Goal: Task Accomplishment & Management: Use online tool/utility

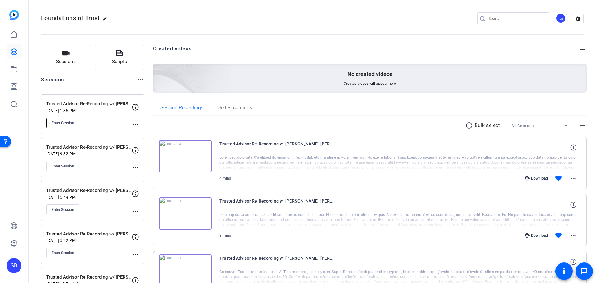
click at [70, 121] on span "Enter Session" at bounding box center [63, 122] width 23 height 5
click at [123, 60] on span "Scripts" at bounding box center [119, 61] width 15 height 7
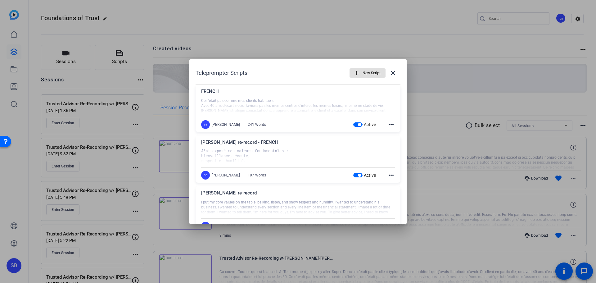
click at [368, 72] on span "New Script" at bounding box center [372, 73] width 18 height 12
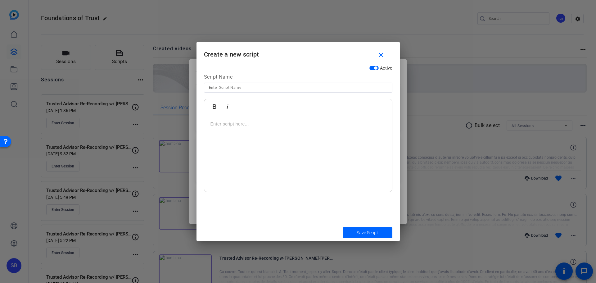
click at [269, 88] on input at bounding box center [298, 87] width 178 height 7
type input "Hannah re-record"
click at [250, 132] on div at bounding box center [298, 153] width 188 height 78
click at [237, 123] on p at bounding box center [297, 123] width 175 height 7
drag, startPoint x: 271, startPoint y: 129, endPoint x: 268, endPoint y: 126, distance: 4.8
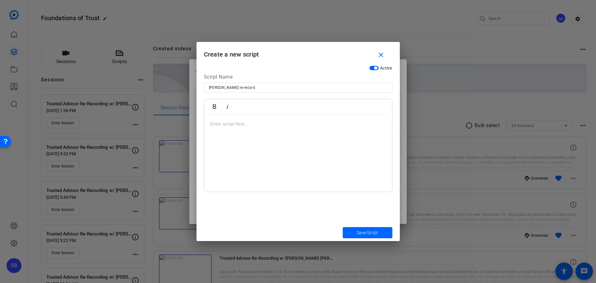
click at [271, 129] on div at bounding box center [298, 153] width 188 height 78
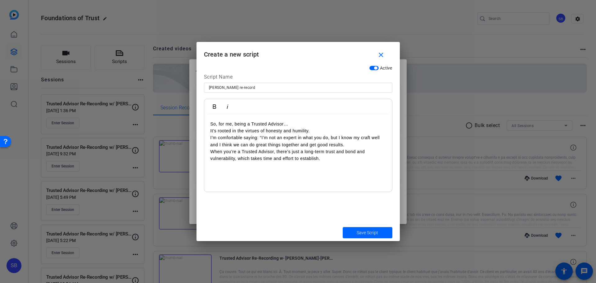
drag, startPoint x: 309, startPoint y: 167, endPoint x: 303, endPoint y: 168, distance: 5.6
click at [309, 168] on p at bounding box center [297, 165] width 175 height 7
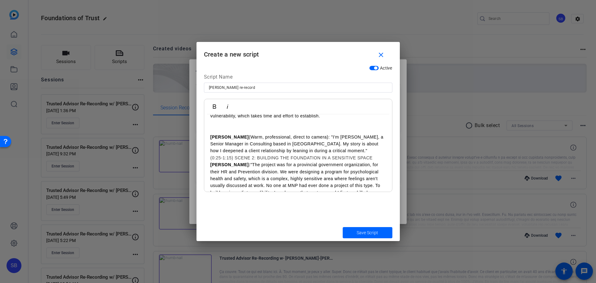
scroll to position [62, 0]
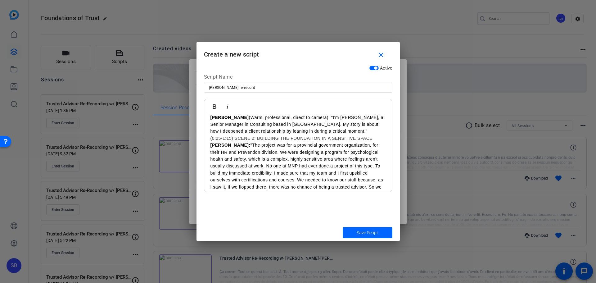
click at [210, 137] on h3 "(0:25-1:15) SCENE 2: BUILDING THE FOUNDATION IN A SENSITIVE SPACE" at bounding box center [297, 138] width 175 height 7
click at [262, 159] on p "HANNAH: "The project was for a provincial government organization, for their HR…" at bounding box center [297, 180] width 175 height 63
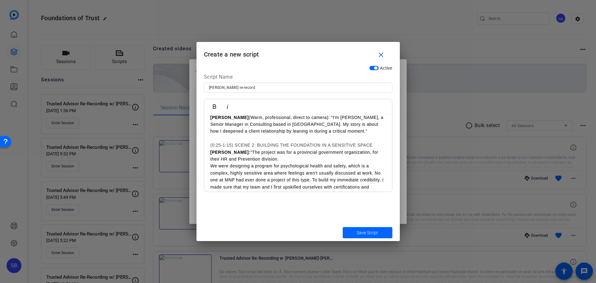
scroll to position [93, 0]
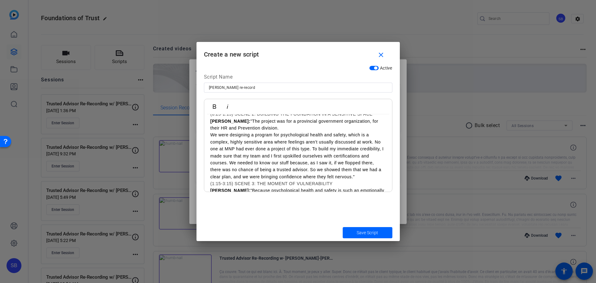
click at [313, 149] on p "We were designing a program for psychological health and safety, which is a com…" at bounding box center [297, 155] width 175 height 49
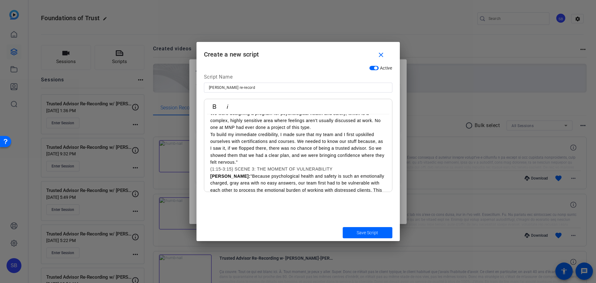
scroll to position [124, 0]
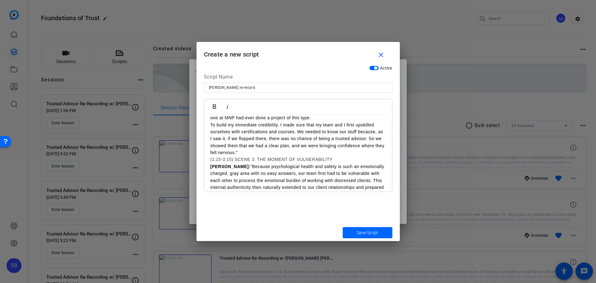
click at [298, 131] on p "To build my immediate credibility, I made sure that my team and I first upskill…" at bounding box center [297, 138] width 175 height 35
click at [289, 144] on p "We needed to know our stuff because, as I saw it, if we flopped there, there wa…" at bounding box center [297, 145] width 175 height 21
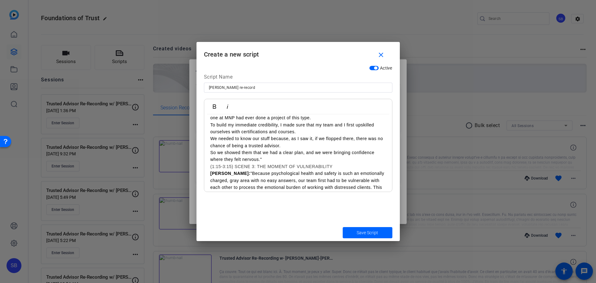
scroll to position [155, 0]
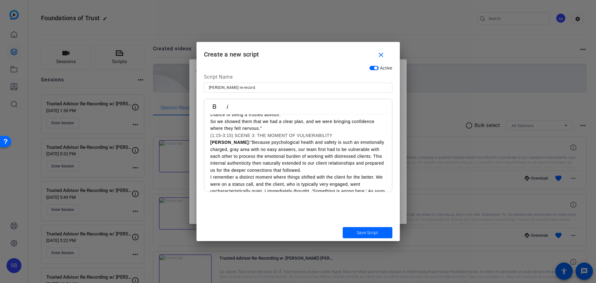
click at [373, 155] on p "HANNAH: "Because psychological health and safety is such an emotionally charged…" at bounding box center [297, 156] width 175 height 35
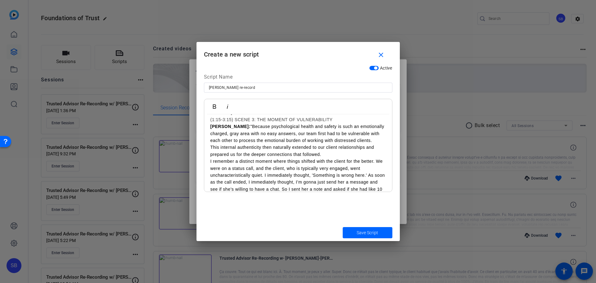
scroll to position [186, 0]
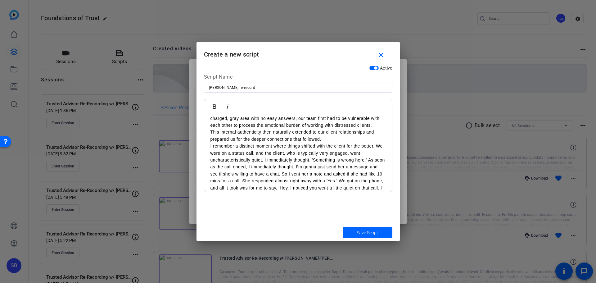
click at [210, 144] on p "I remember a distinct moment where things shifted with the client for the bette…" at bounding box center [297, 177] width 175 height 70
click at [209, 159] on div "So, for me, being a Trusted Advisor… It’s rooted in the virtues of honesty and …" at bounding box center [298, 153] width 188 height 450
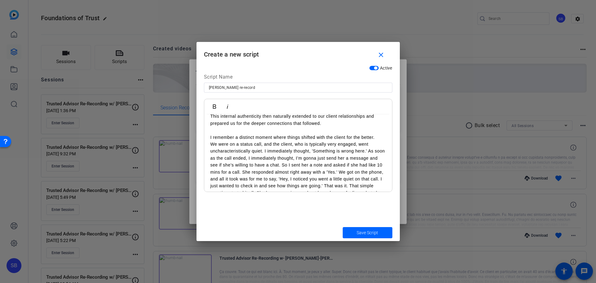
scroll to position [217, 0]
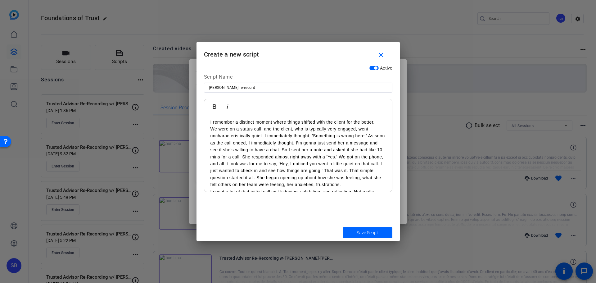
click at [264, 136] on p "We were on a status call, and the client, who is typically very engaged, went u…" at bounding box center [297, 156] width 175 height 63
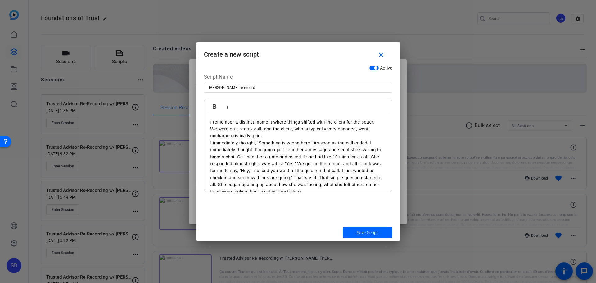
click at [314, 142] on p "I immediately thought, 'Something is wrong here.' As soon as the call ended, I …" at bounding box center [297, 167] width 175 height 56
click at [310, 156] on p "As soon as the call ended, I immediately thought, I’m gonna just send her a mes…" at bounding box center [297, 170] width 175 height 49
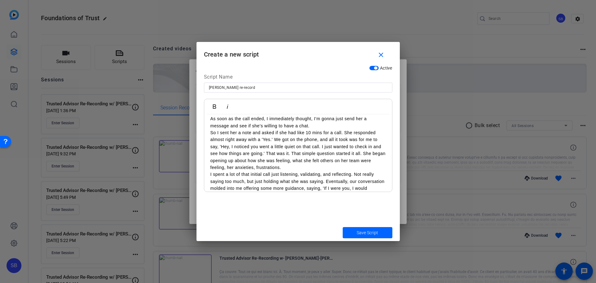
click at [273, 140] on p "So I sent her a note and asked if she had like 10 mins for a call. She responde…" at bounding box center [297, 150] width 175 height 42
click at [275, 140] on p "So I sent her a note and asked if she had like 10 mins for a call. She responde…" at bounding box center [297, 150] width 175 height 42
click at [257, 153] on p "We got on the phone, and all it took was for me to say, 'Hey, I noticed you wen…" at bounding box center [297, 157] width 175 height 28
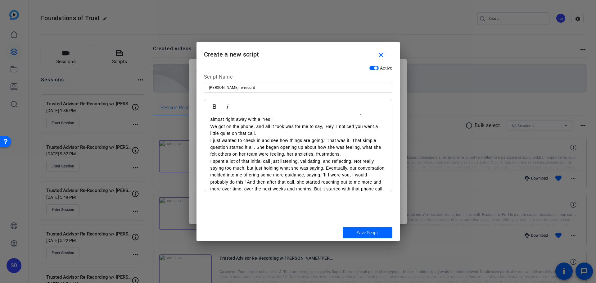
scroll to position [279, 0]
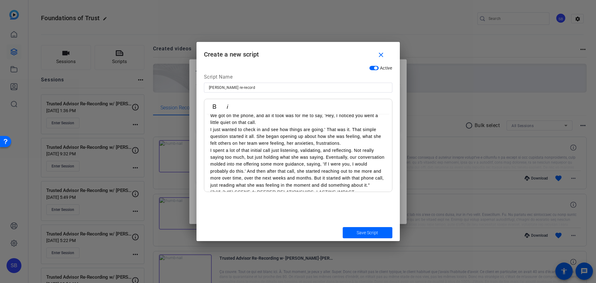
click at [256, 135] on p "I just wanted to check in and see how things are going.' That was it. That simp…" at bounding box center [297, 136] width 175 height 21
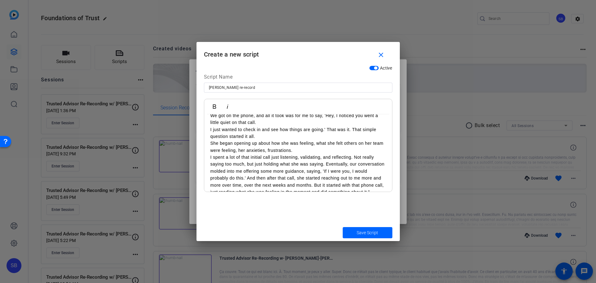
click at [327, 165] on p "I spent a lot of that initial call just listening, validating, and reflecting. …" at bounding box center [297, 175] width 175 height 42
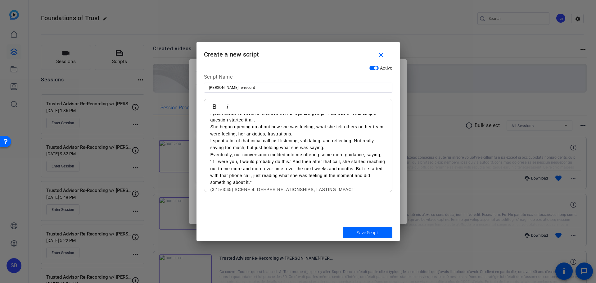
scroll to position [310, 0]
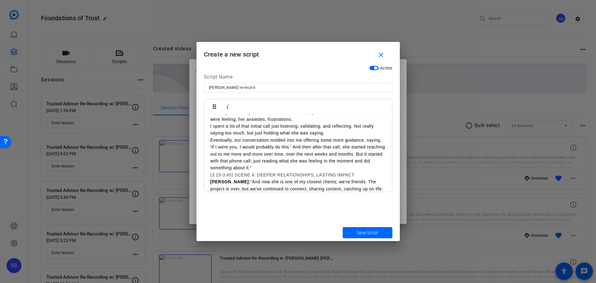
click at [294, 148] on p "Eventually, our conversation molded into me offering some more guidance, saying…" at bounding box center [297, 154] width 175 height 35
click at [280, 161] on p "And then after that call, she started reaching out to me more and more over tim…" at bounding box center [297, 161] width 175 height 21
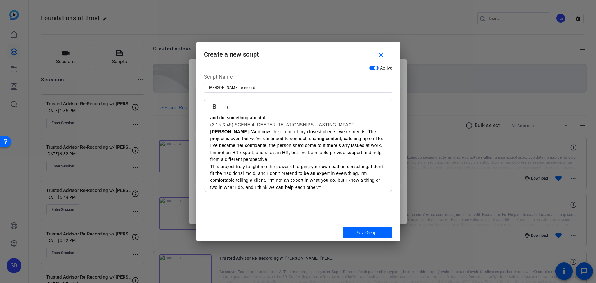
scroll to position [372, 0]
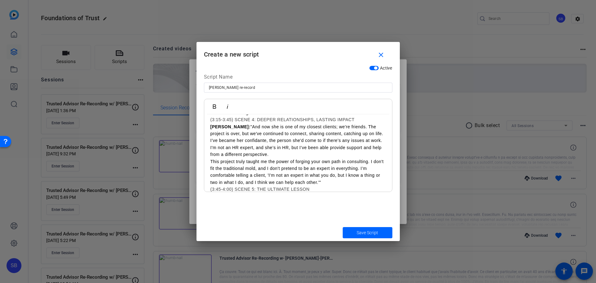
click at [350, 126] on p "HANNAH: "And now she is one of my closest clients; we're friends. The project i…" at bounding box center [297, 140] width 175 height 35
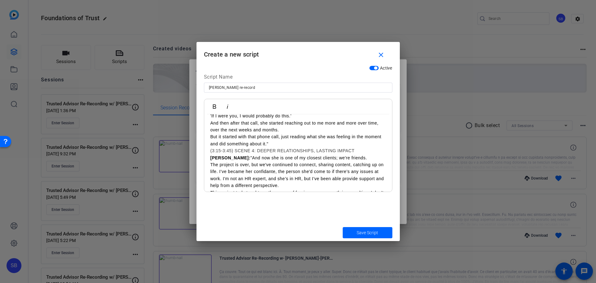
click at [209, 150] on div "So, for me, being a Trusted Advisor… It’s rooted in the virtues of honesty and …" at bounding box center [298, 19] width 188 height 492
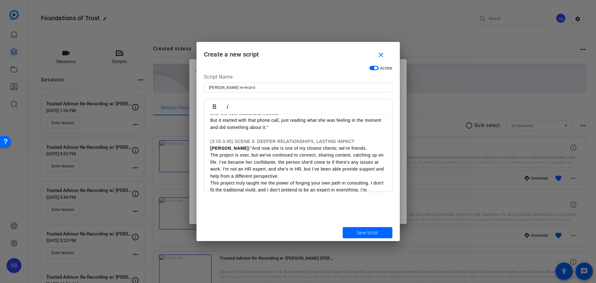
scroll to position [372, 0]
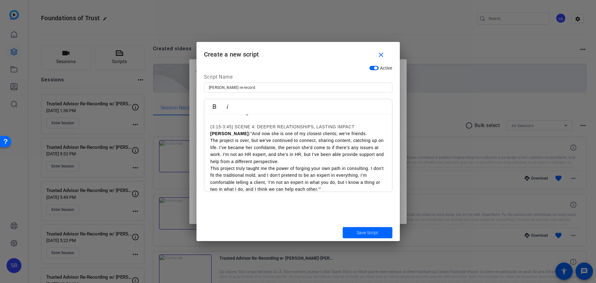
click at [226, 146] on p "The project is over, but we've continued to connect, sharing content, catching …" at bounding box center [297, 151] width 175 height 28
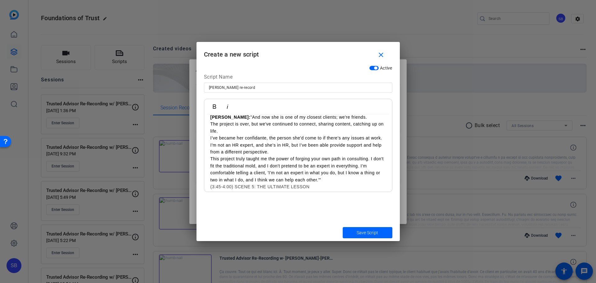
scroll to position [404, 0]
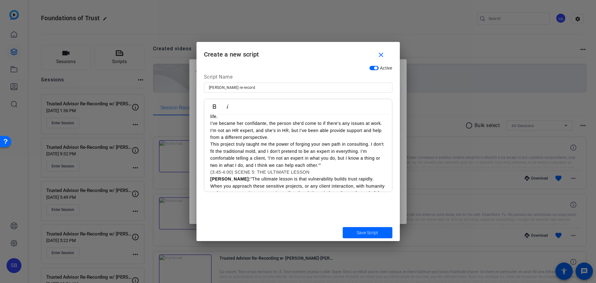
click at [371, 145] on p "This project truly taught me the power of forging your own path in consulting. …" at bounding box center [297, 155] width 175 height 28
click at [374, 150] on p "I don't fit the traditional mold, and I don't pretend to be an expert in everyt…" at bounding box center [297, 158] width 175 height 21
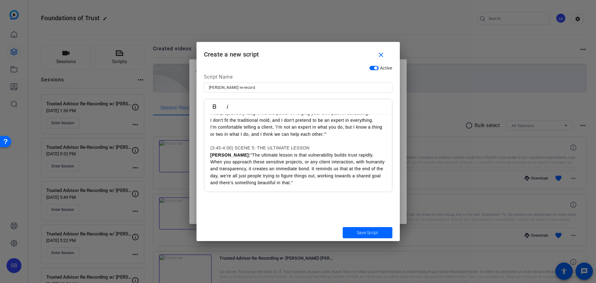
scroll to position [435, 0]
click at [358, 155] on p "HANNAH: "The ultimate lesson is that vulnerability builds trust rapidly. When y…" at bounding box center [297, 168] width 175 height 35
click at [332, 168] on p "When you approach these sensitive projects, or any client interaction, with hum…" at bounding box center [297, 172] width 175 height 28
click at [375, 230] on span "Save Script" at bounding box center [367, 232] width 21 height 7
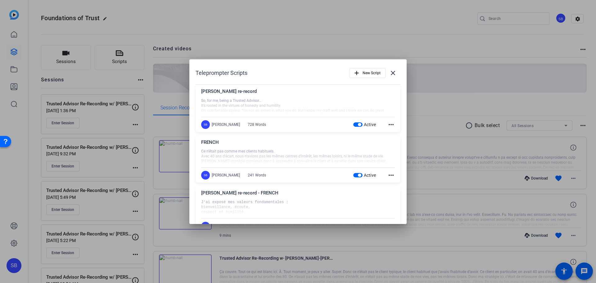
drag, startPoint x: 393, startPoint y: 72, endPoint x: 223, endPoint y: 87, distance: 170.5
click at [393, 72] on mat-icon "close" at bounding box center [392, 72] width 7 height 7
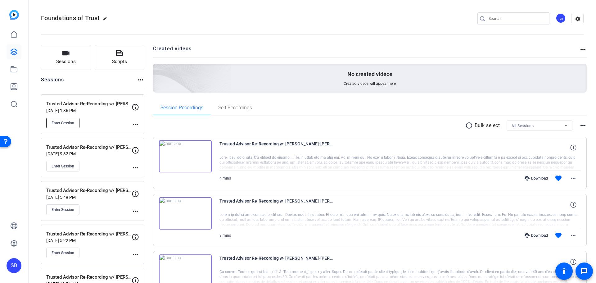
click at [65, 124] on span "Enter Session" at bounding box center [63, 122] width 23 height 5
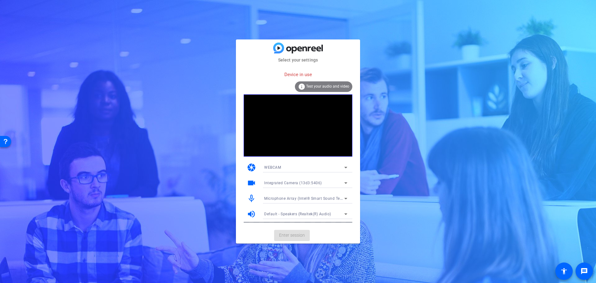
click at [332, 85] on span "Test your audio and video" at bounding box center [327, 86] width 43 height 4
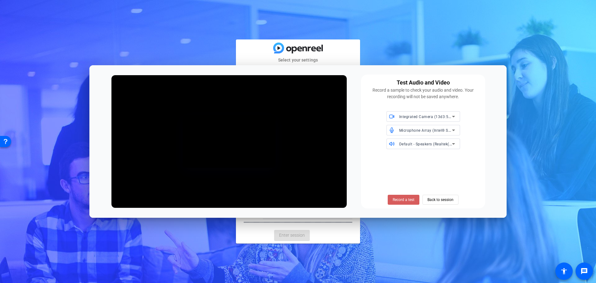
click at [409, 198] on span "Record a test" at bounding box center [404, 200] width 22 height 6
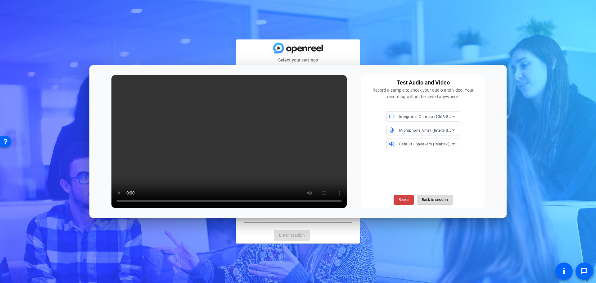
click at [438, 200] on span "Back to session" at bounding box center [435, 200] width 26 height 12
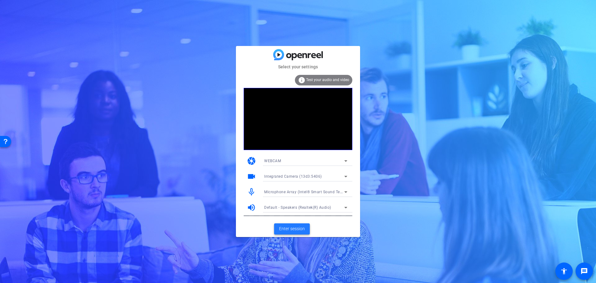
click at [298, 230] on span "Enter session" at bounding box center [292, 228] width 26 height 7
click at [299, 230] on span "Enter session" at bounding box center [292, 228] width 26 height 7
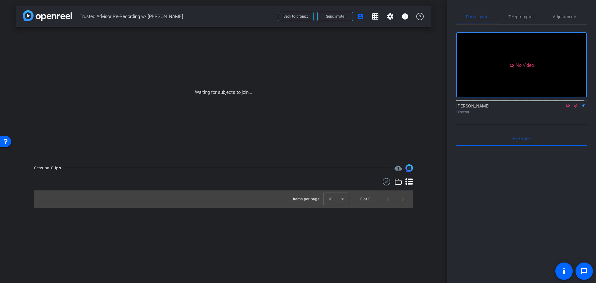
click at [566, 108] on icon at bounding box center [568, 105] width 5 height 4
click at [572, 108] on mat-icon "flip" at bounding box center [575, 105] width 7 height 6
click at [566, 108] on icon at bounding box center [568, 105] width 5 height 4
drag, startPoint x: 526, startPoint y: 18, endPoint x: 523, endPoint y: 52, distance: 34.3
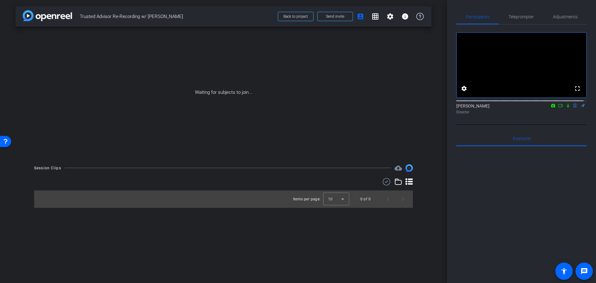
click at [525, 19] on span "Teleprompter" at bounding box center [520, 16] width 25 height 15
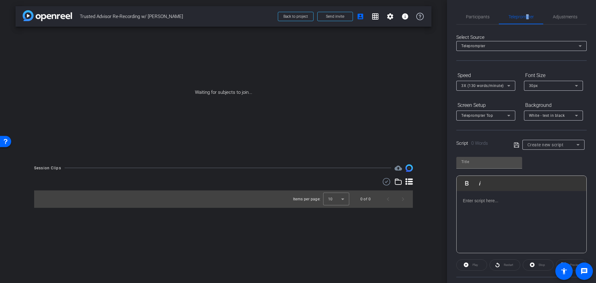
click at [576, 145] on icon at bounding box center [577, 144] width 7 height 7
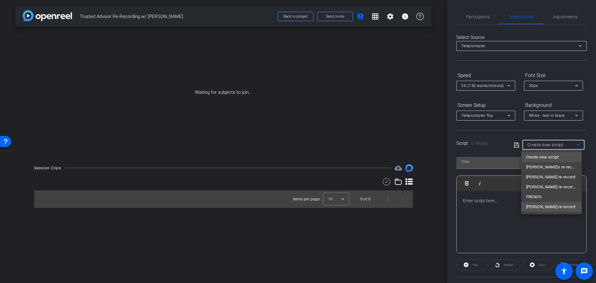
click at [547, 205] on span "Hannah re-record" at bounding box center [550, 206] width 49 height 7
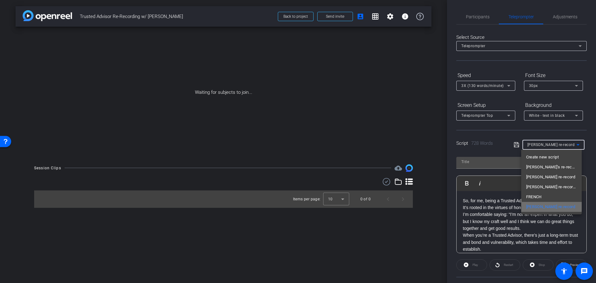
type input "Hannah re-record"
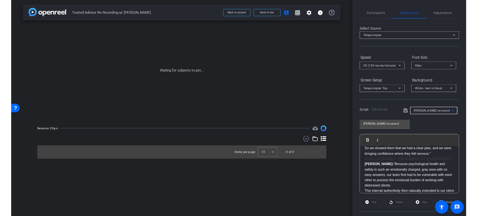
scroll to position [217, 0]
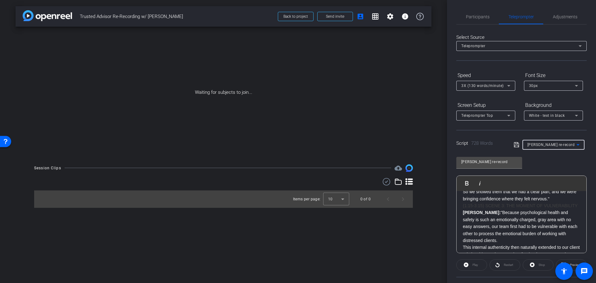
click at [467, 264] on div "Play" at bounding box center [471, 264] width 31 height 11
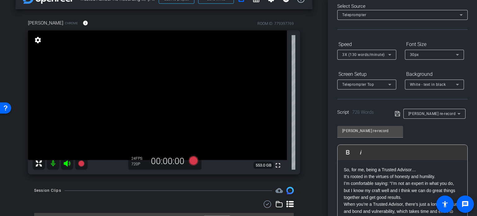
scroll to position [31, 0]
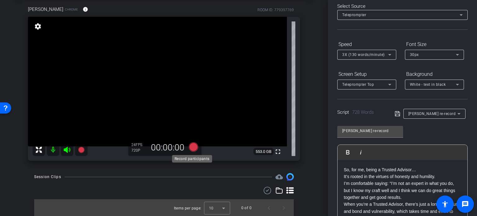
click at [192, 149] on icon at bounding box center [193, 146] width 9 height 9
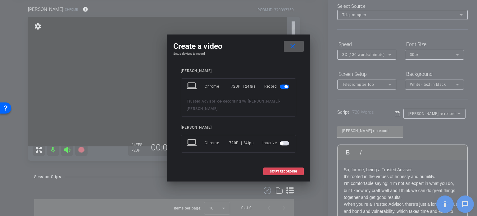
click at [287, 171] on span "START RECORDING" at bounding box center [283, 171] width 27 height 3
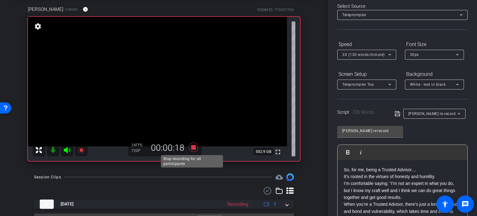
click at [194, 146] on icon at bounding box center [193, 147] width 15 height 11
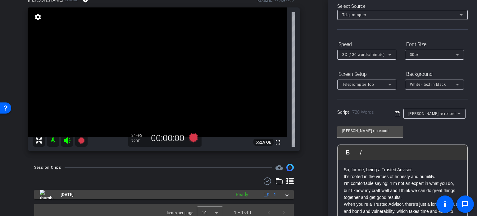
scroll to position [46, 0]
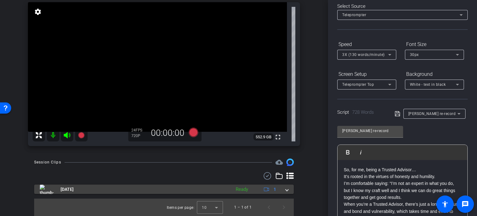
click at [67, 190] on span "Oct 7, 2025" at bounding box center [67, 189] width 13 height 7
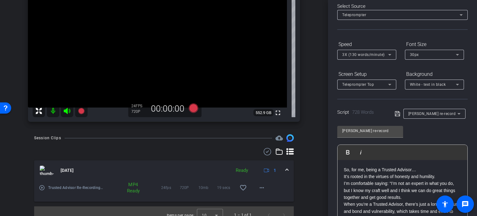
scroll to position [77, 0]
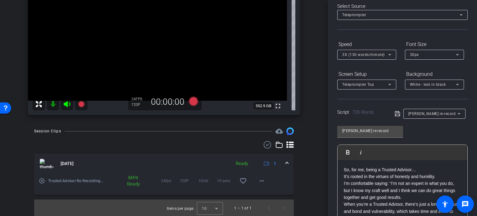
click at [42, 182] on mat-icon "play_circle_outline" at bounding box center [42, 181] width 6 height 6
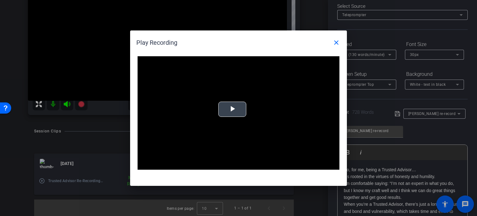
click at [232, 109] on span "Video Player" at bounding box center [232, 109] width 0 height 0
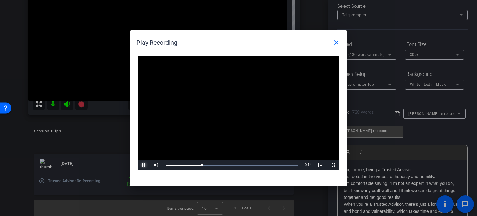
drag, startPoint x: 142, startPoint y: 165, endPoint x: 213, endPoint y: 43, distance: 141.0
click at [142, 165] on span "Video Player" at bounding box center [144, 165] width 12 height 0
drag, startPoint x: 215, startPoint y: 38, endPoint x: 320, endPoint y: 31, distance: 105.5
click at [363, 33] on div "Play Recording close Video Player is loading. Play Video Play Mute Current Time…" at bounding box center [238, 108] width 477 height 216
click at [336, 42] on mat-icon "close" at bounding box center [335, 42] width 7 height 7
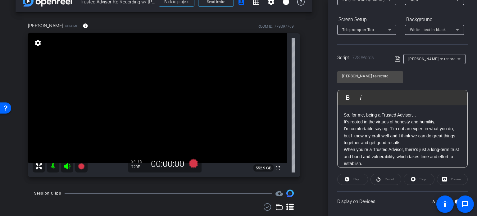
scroll to position [123, 0]
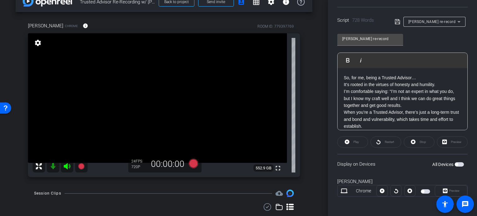
click at [346, 141] on div "Play" at bounding box center [352, 141] width 31 height 11
click at [354, 140] on div "Play" at bounding box center [352, 141] width 31 height 11
click at [347, 141] on div "Play" at bounding box center [352, 141] width 31 height 11
click at [458, 142] on div "Preview" at bounding box center [452, 141] width 31 height 11
click at [351, 141] on div "Play" at bounding box center [352, 141] width 31 height 11
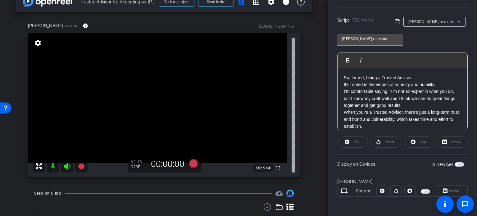
click at [458, 163] on span "button" at bounding box center [458, 164] width 9 height 4
click at [348, 142] on icon at bounding box center [347, 141] width 5 height 5
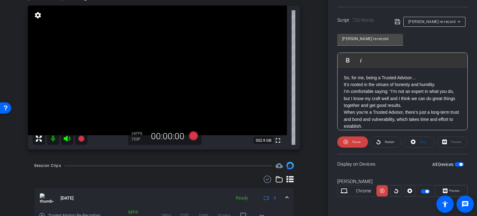
scroll to position [0, 0]
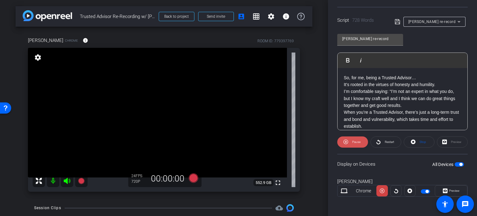
click at [346, 141] on icon at bounding box center [345, 142] width 5 height 8
click at [378, 141] on icon at bounding box center [378, 141] width 4 height 5
click at [191, 178] on icon at bounding box center [193, 177] width 9 height 9
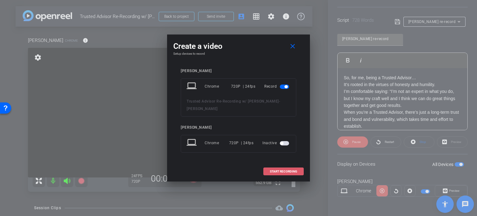
click at [284, 170] on span "START RECORDING" at bounding box center [283, 171] width 27 height 3
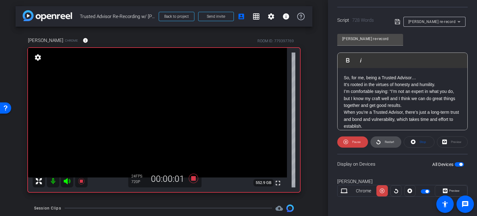
click at [380, 141] on span at bounding box center [386, 141] width 30 height 15
click at [391, 141] on span "Restart" at bounding box center [389, 141] width 9 height 3
click at [359, 142] on span "Pause" at bounding box center [356, 141] width 8 height 3
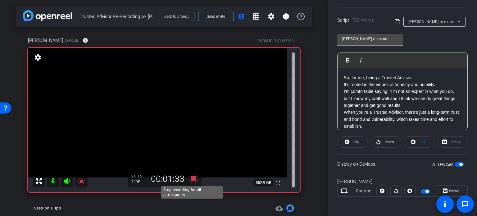
click at [193, 178] on icon at bounding box center [193, 178] width 9 height 9
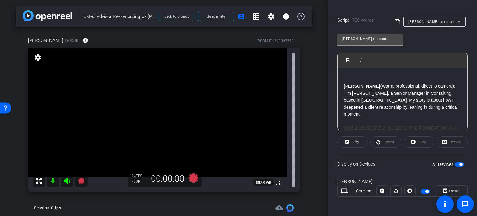
scroll to position [62, 0]
click at [356, 78] on p at bounding box center [402, 75] width 117 height 14
click at [344, 85] on strong "HANNAH" at bounding box center [362, 84] width 36 height 5
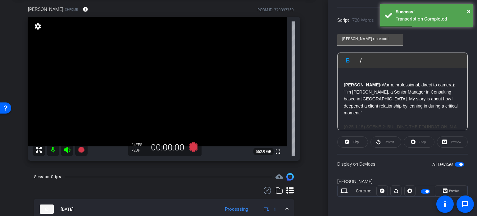
scroll to position [0, 0]
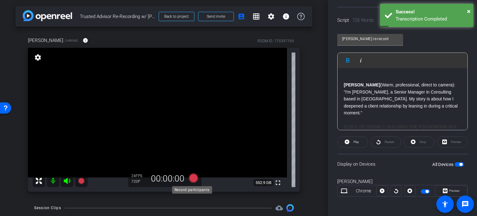
click at [190, 178] on icon at bounding box center [193, 177] width 9 height 9
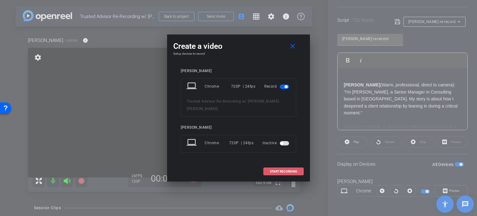
click at [291, 171] on span "START RECORDING" at bounding box center [283, 171] width 27 height 3
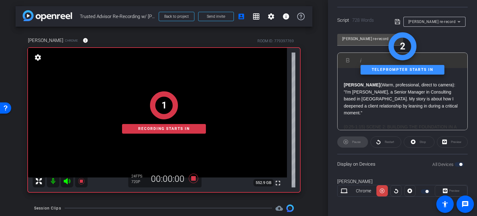
click at [386, 85] on p "HANNAH (Warm, professional, direct to camera): "I'm Hannah Behzadi, a Senior Ma…" at bounding box center [402, 98] width 117 height 35
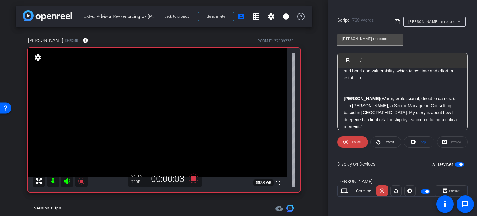
scroll to position [31, 0]
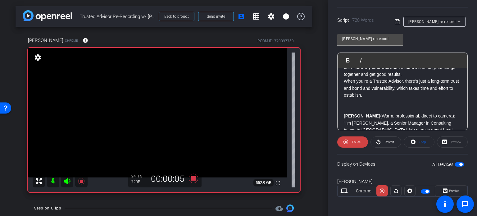
click at [347, 107] on p at bounding box center [402, 106] width 117 height 14
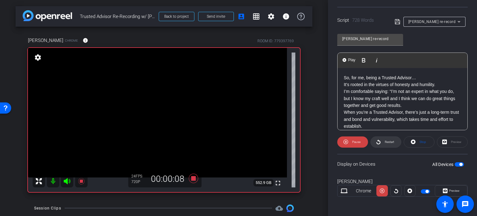
click at [388, 142] on span "Restart" at bounding box center [389, 141] width 9 height 3
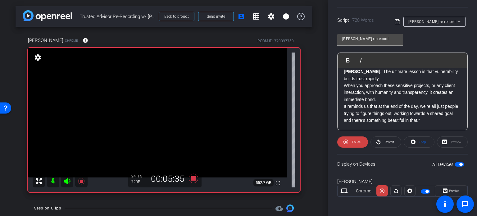
scroll to position [632, 0]
click at [352, 142] on span "Pause" at bounding box center [356, 141] width 8 height 3
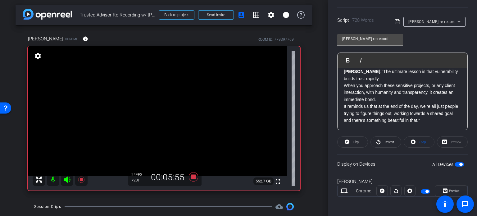
scroll to position [0, 0]
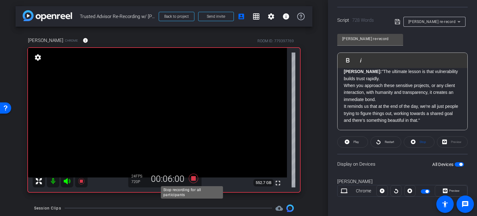
click at [191, 178] on icon at bounding box center [193, 178] width 9 height 9
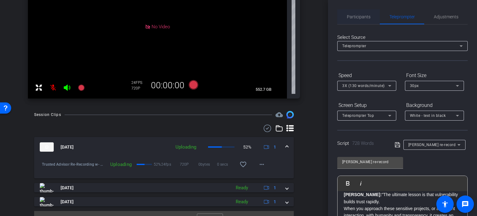
click at [360, 16] on span "Participants" at bounding box center [359, 17] width 24 height 4
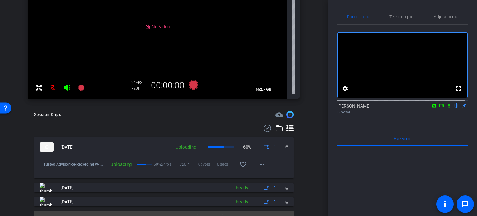
click at [439, 108] on icon at bounding box center [441, 105] width 5 height 4
click at [455, 108] on icon at bounding box center [456, 106] width 2 height 4
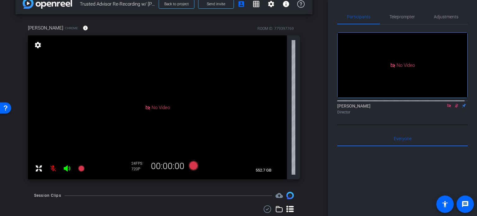
scroll to position [106, 0]
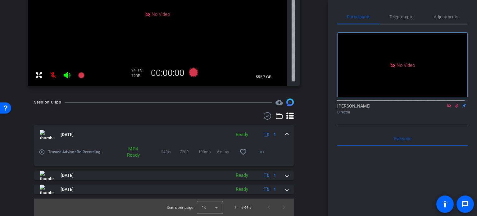
click at [41, 150] on mat-icon "play_circle_outline" at bounding box center [42, 152] width 6 height 6
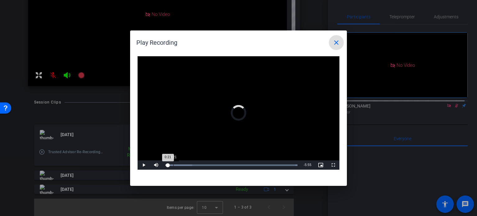
click at [173, 165] on div "Loaded : 100.00% 0:21 0:21" at bounding box center [231, 165] width 132 height 2
click at [182, 165] on div "Loaded : 100.00% 0:45 0:22" at bounding box center [231, 165] width 132 height 2
click at [188, 165] on div "Loaded : 100.00% 1:02 0:46" at bounding box center [231, 165] width 132 height 2
click at [202, 164] on div "1:41" at bounding box center [202, 165] width 0 height 2
click at [143, 165] on span "Video Player" at bounding box center [144, 165] width 12 height 0
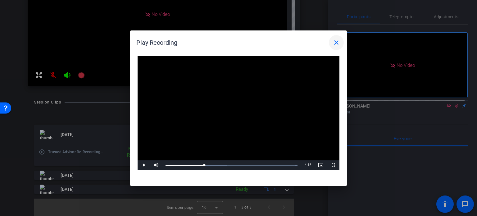
click at [340, 41] on mat-icon "close" at bounding box center [335, 42] width 7 height 7
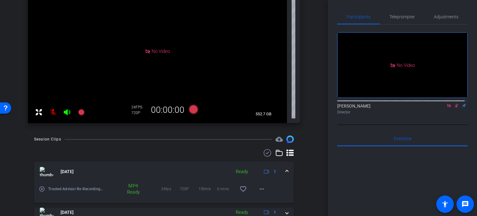
scroll to position [12, 0]
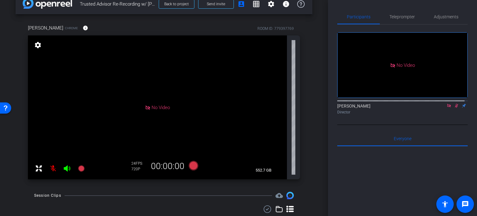
click at [454, 108] on icon at bounding box center [456, 105] width 5 height 4
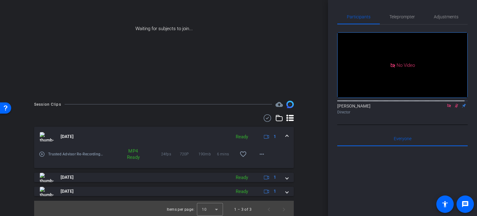
scroll to position [65, 0]
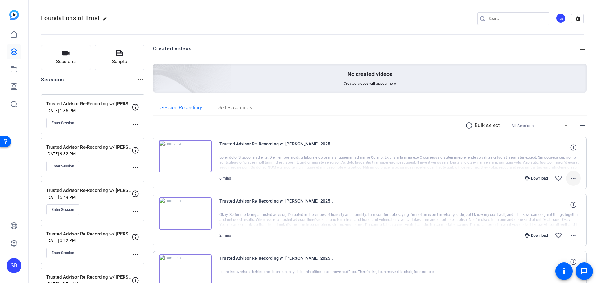
click at [571, 179] on mat-icon "more_horiz" at bounding box center [573, 177] width 7 height 7
click at [552, 206] on span "Download MP4" at bounding box center [553, 206] width 37 height 7
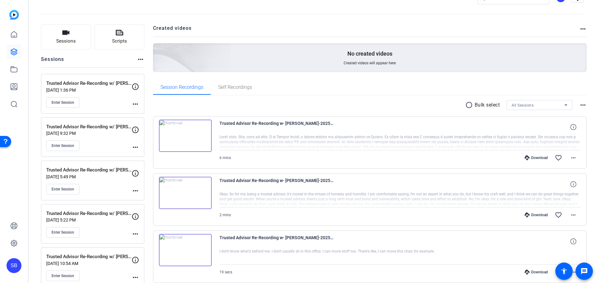
scroll to position [31, 0]
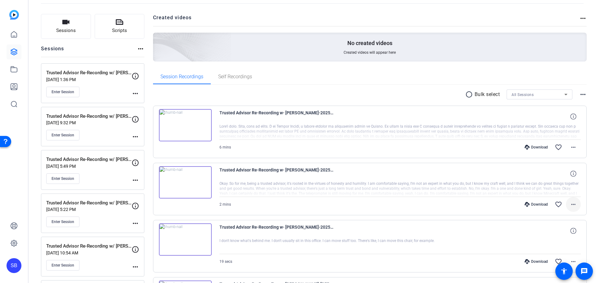
click at [570, 205] on mat-icon "more_horiz" at bounding box center [573, 204] width 7 height 7
click at [551, 142] on span "Download MP4" at bounding box center [553, 144] width 37 height 7
click at [555, 149] on mat-icon "favorite_border" at bounding box center [558, 146] width 7 height 7
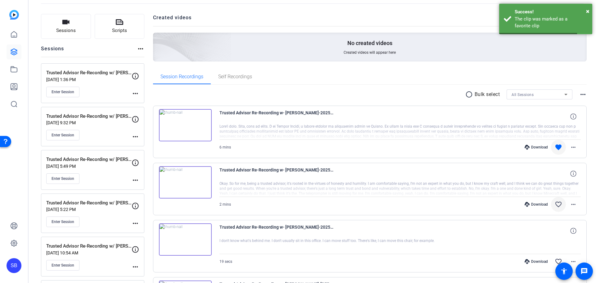
click at [556, 204] on mat-icon "favorite_border" at bounding box center [558, 204] width 7 height 7
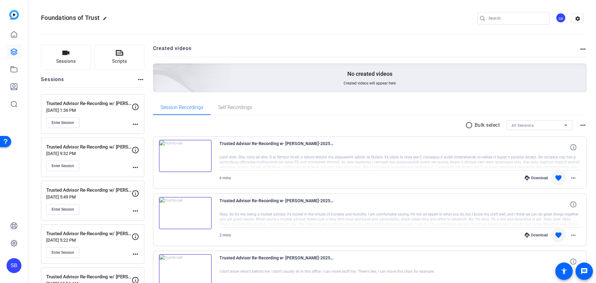
scroll to position [0, 0]
